Goal: Transaction & Acquisition: Purchase product/service

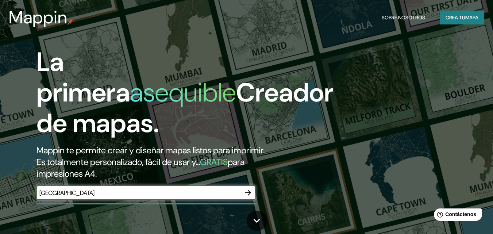
type input "[GEOGRAPHIC_DATA]"
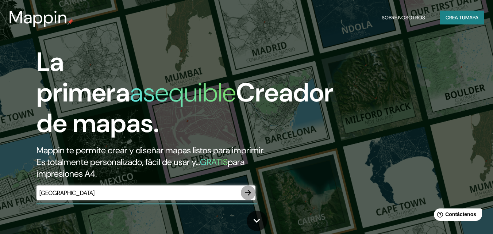
click at [249, 193] on icon "button" at bounding box center [248, 193] width 6 height 6
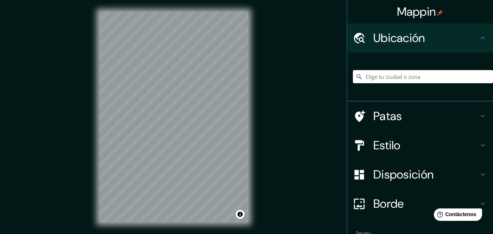
click at [374, 78] on input "Elige tu ciudad o zona" at bounding box center [423, 76] width 140 height 13
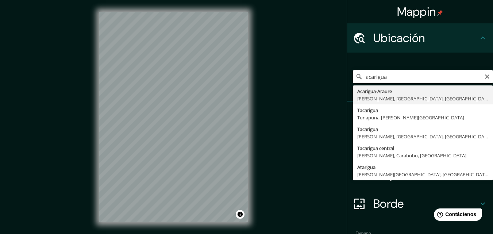
type input "Acarigua-Araure, [PERSON_NAME], [GEOGRAPHIC_DATA], [GEOGRAPHIC_DATA]"
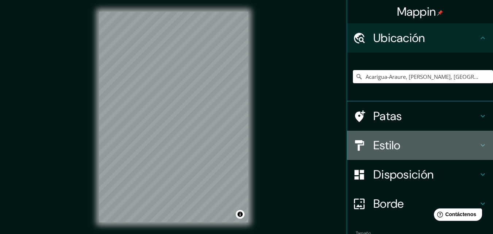
click at [438, 148] on h4 "Estilo" at bounding box center [425, 145] width 105 height 15
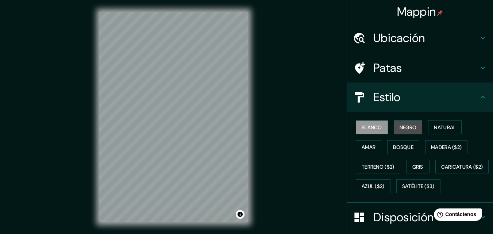
click at [405, 130] on font "Negro" at bounding box center [407, 127] width 17 height 7
click at [67, 191] on div "Mappin Ubicación Acarigua-Araure, [PERSON_NAME], Portuguesa, [GEOGRAPHIC_DATA] …" at bounding box center [246, 122] width 493 height 245
click at [414, 67] on h4 "Patas" at bounding box center [425, 68] width 105 height 15
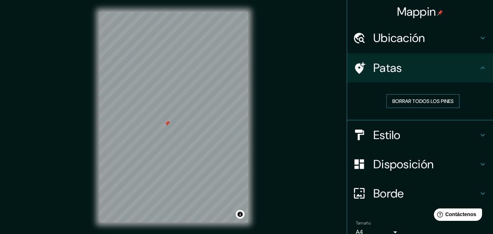
click at [409, 101] on font "Borrar todos los pines" at bounding box center [422, 101] width 61 height 7
click at [248, 150] on div "© Mapbox © OpenStreetMap Improve this map" at bounding box center [174, 117] width 172 height 234
